Goal: Transaction & Acquisition: Purchase product/service

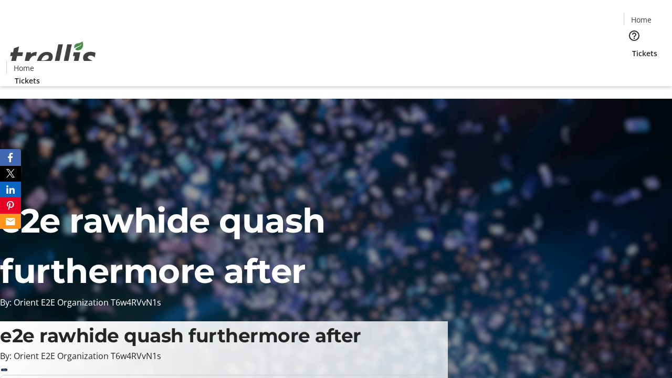
click at [632, 48] on span "Tickets" at bounding box center [644, 53] width 25 height 11
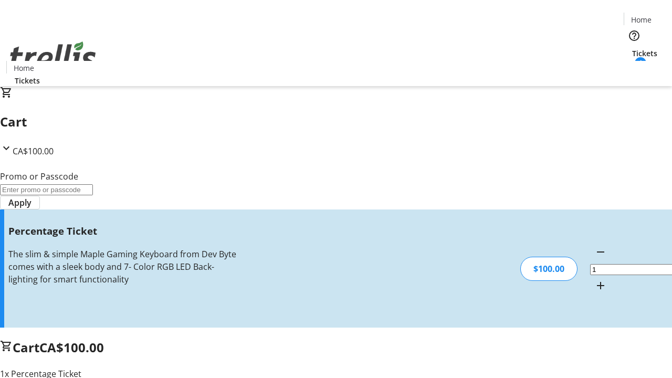
type input "FOO"
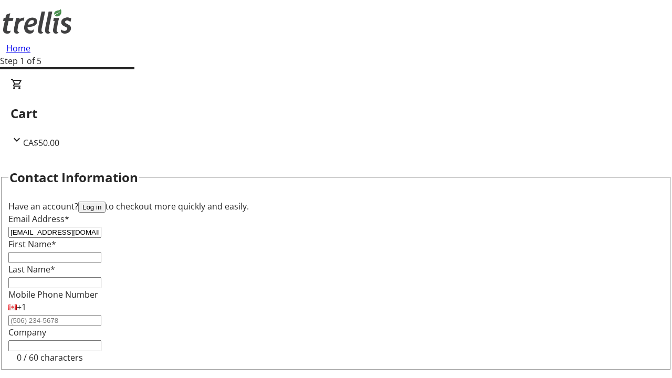
type input "[EMAIL_ADDRESS][DOMAIN_NAME]"
type input "[PERSON_NAME]"
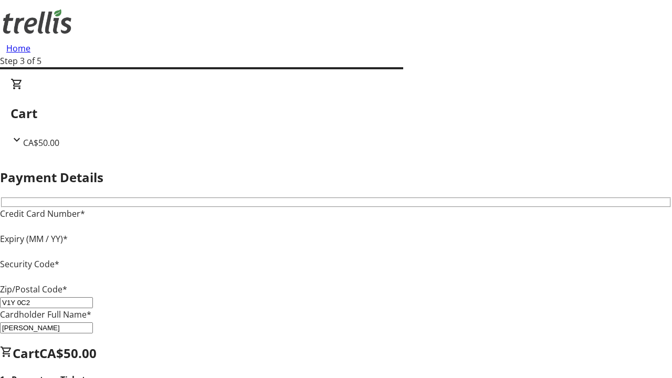
type input "V1Y 0C2"
